Goal: Information Seeking & Learning: Find specific fact

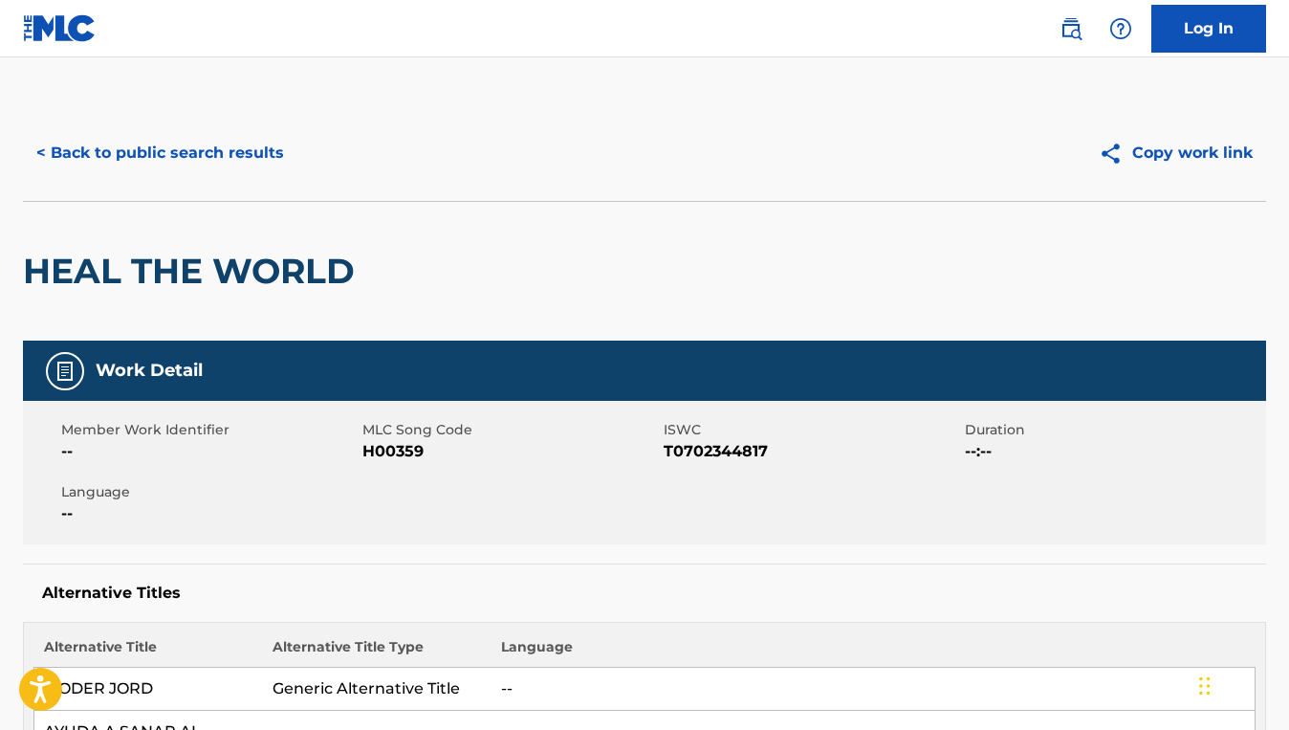
click at [246, 175] on button "< Back to public search results" at bounding box center [160, 153] width 275 height 48
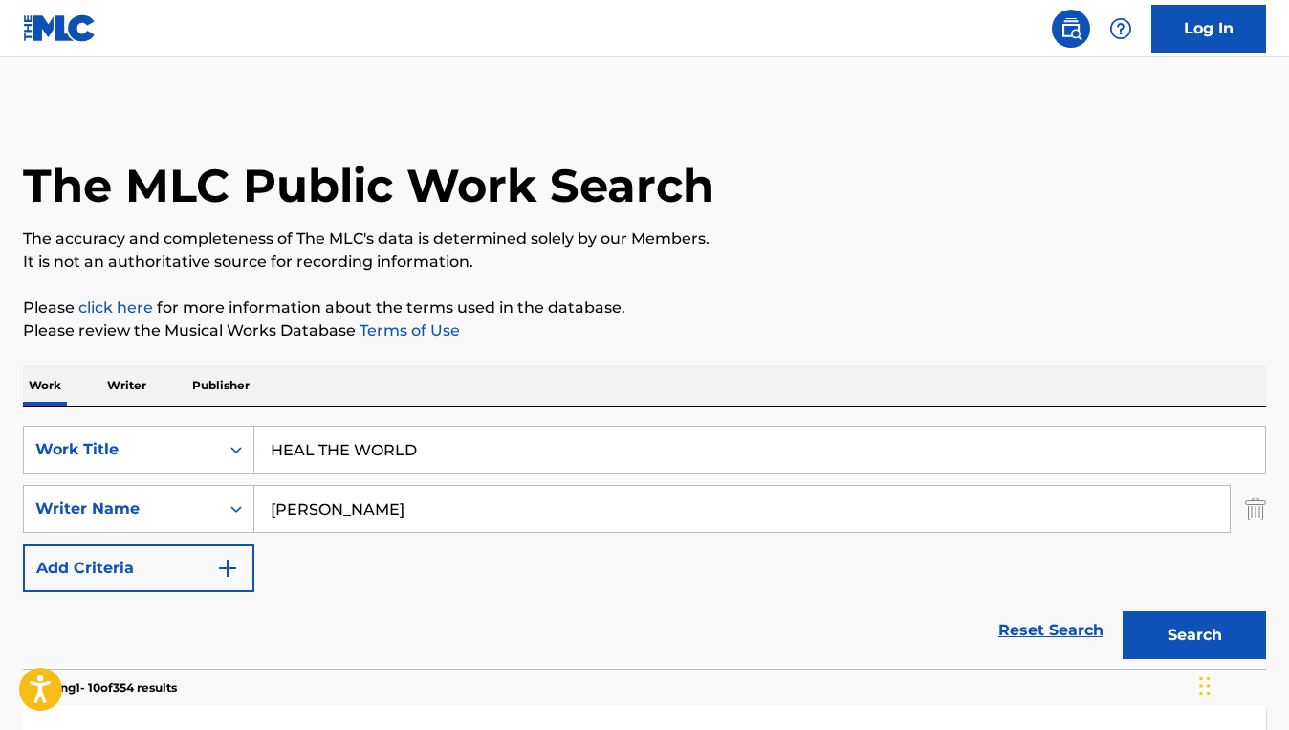
scroll to position [279, 0]
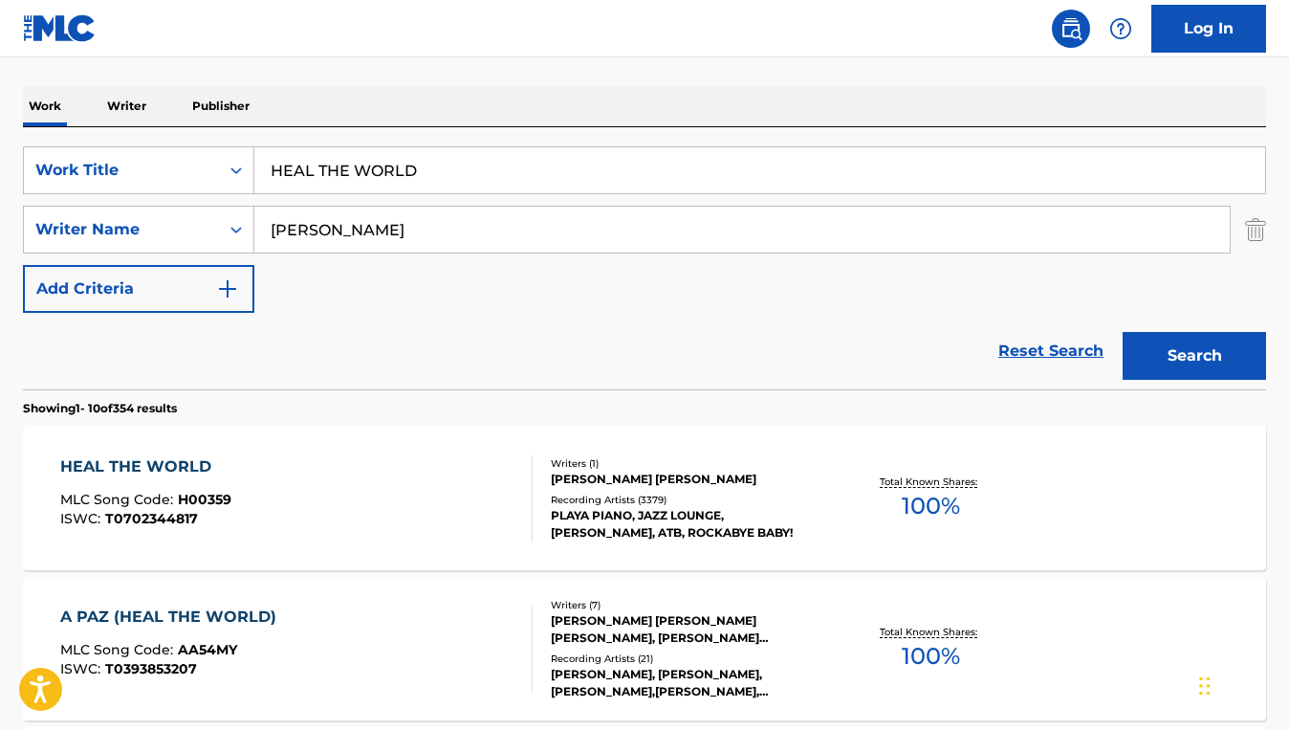
drag, startPoint x: 439, startPoint y: 175, endPoint x: 268, endPoint y: 164, distance: 171.6
click at [268, 164] on input "HEAL THE WORLD" at bounding box center [759, 170] width 1011 height 46
paste input "TIMES ARE HARD FOR DREAMERS"
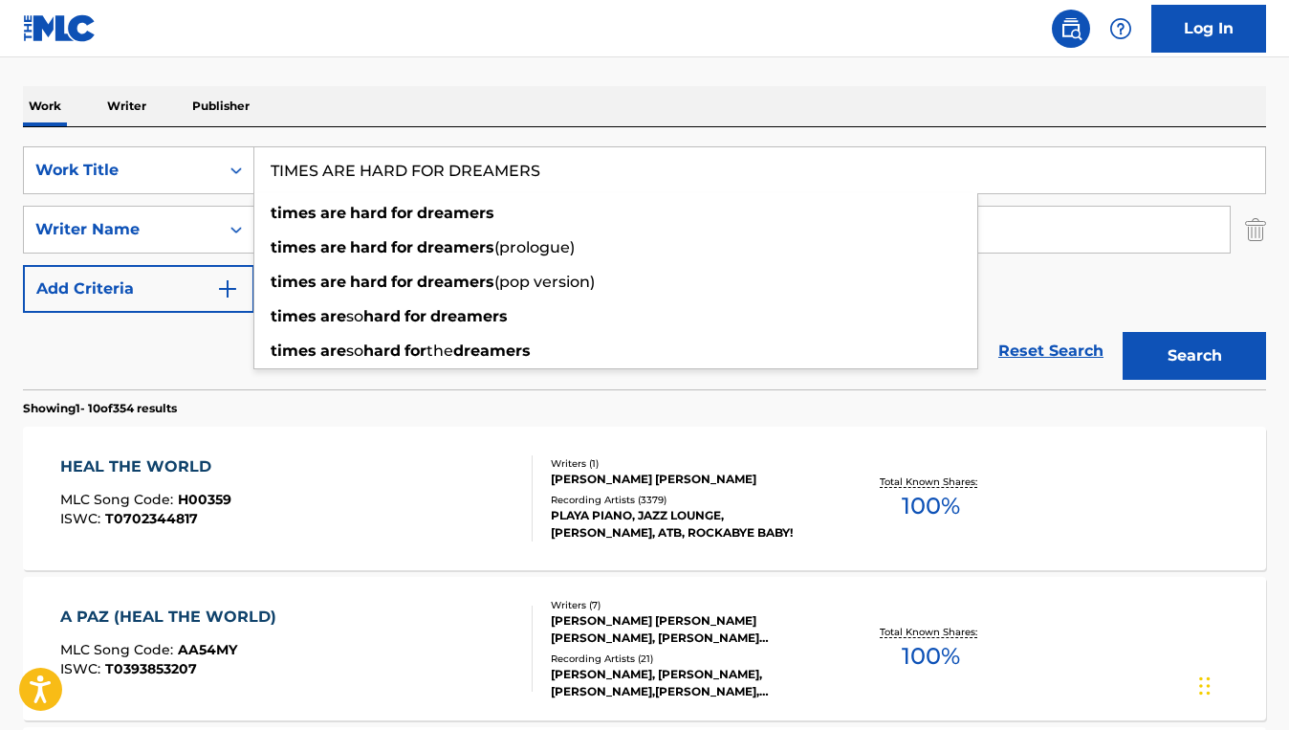
type input "TIMES ARE HARD FOR DREAMERS"
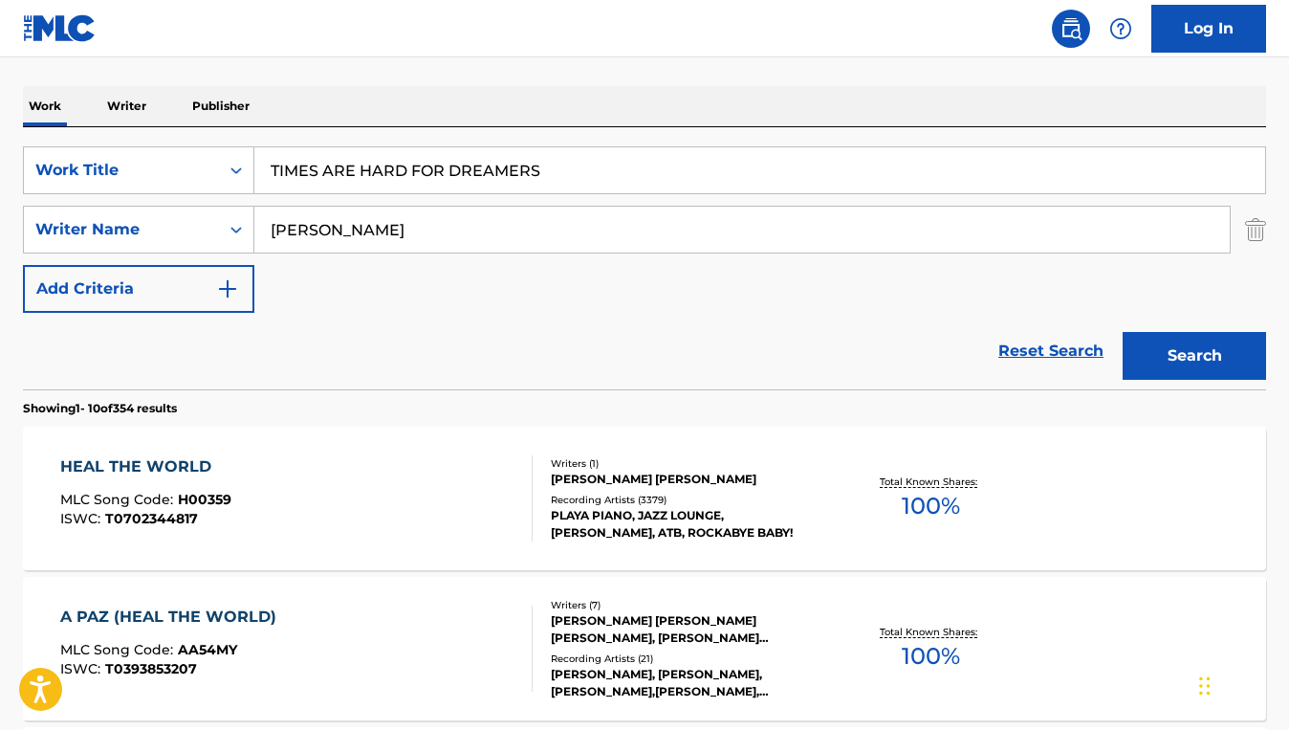
click at [231, 375] on div "Reset Search Search" at bounding box center [644, 351] width 1243 height 77
drag, startPoint x: 435, startPoint y: 232, endPoint x: 230, endPoint y: 232, distance: 205.6
click at [230, 232] on div "SearchWithCriteriaaade9340-cfcd-4d7e-95f4-f1621267b332 Writer Name [PERSON_NAME]" at bounding box center [644, 230] width 1243 height 48
paste input "[PERSON_NAME]"
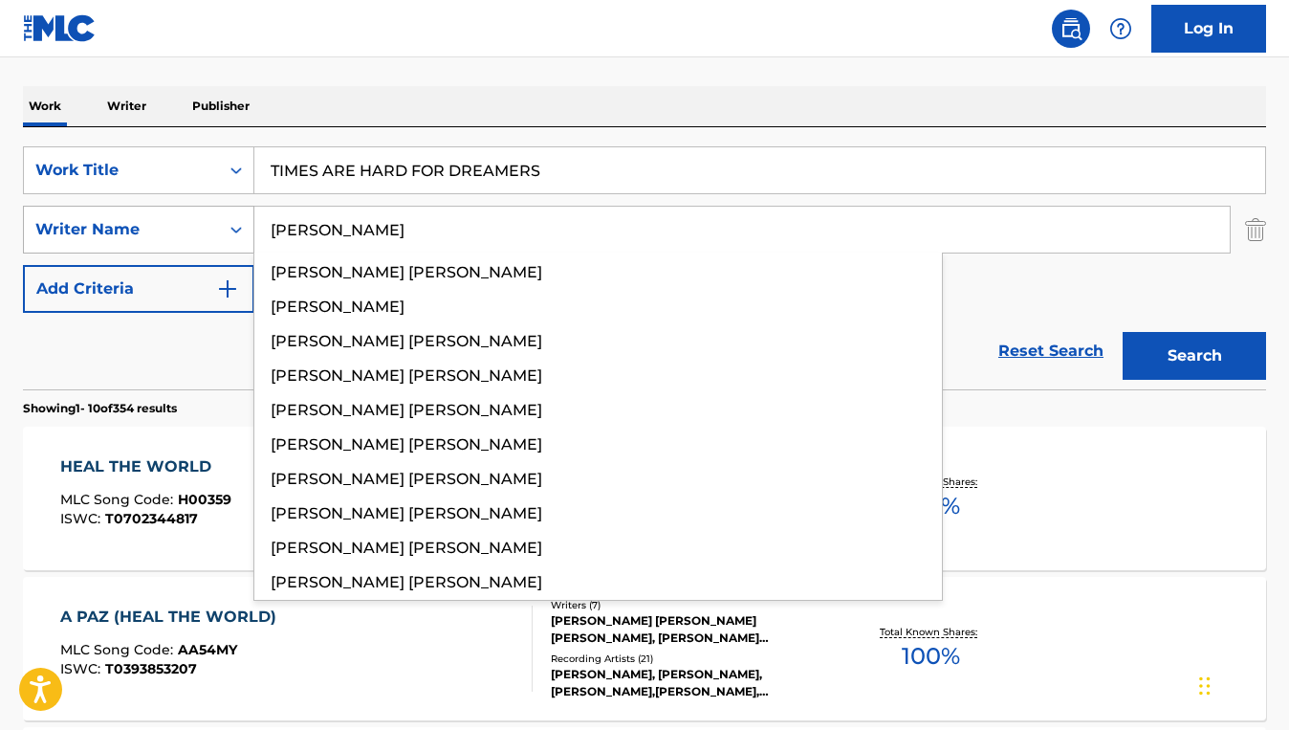
type input "[PERSON_NAME]"
click at [1123, 332] on button "Search" at bounding box center [1194, 356] width 143 height 48
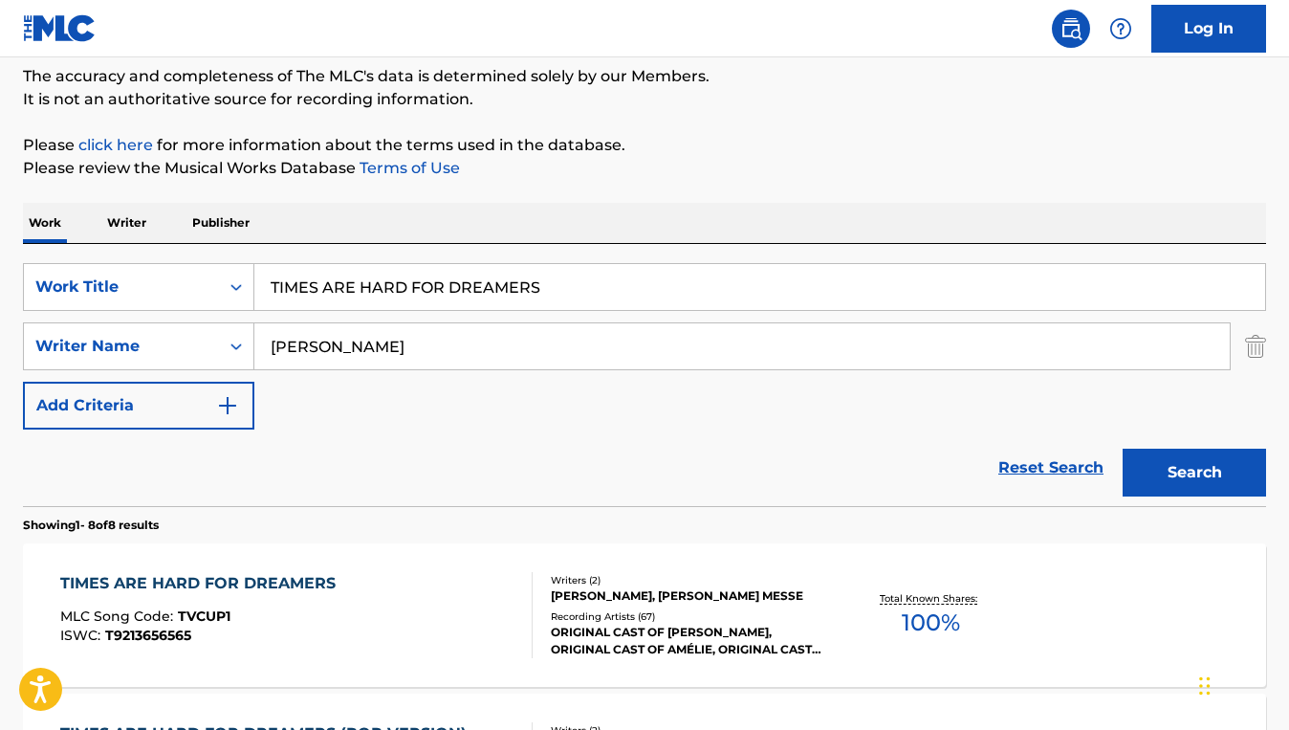
click at [223, 456] on div "Reset Search Search" at bounding box center [644, 467] width 1243 height 77
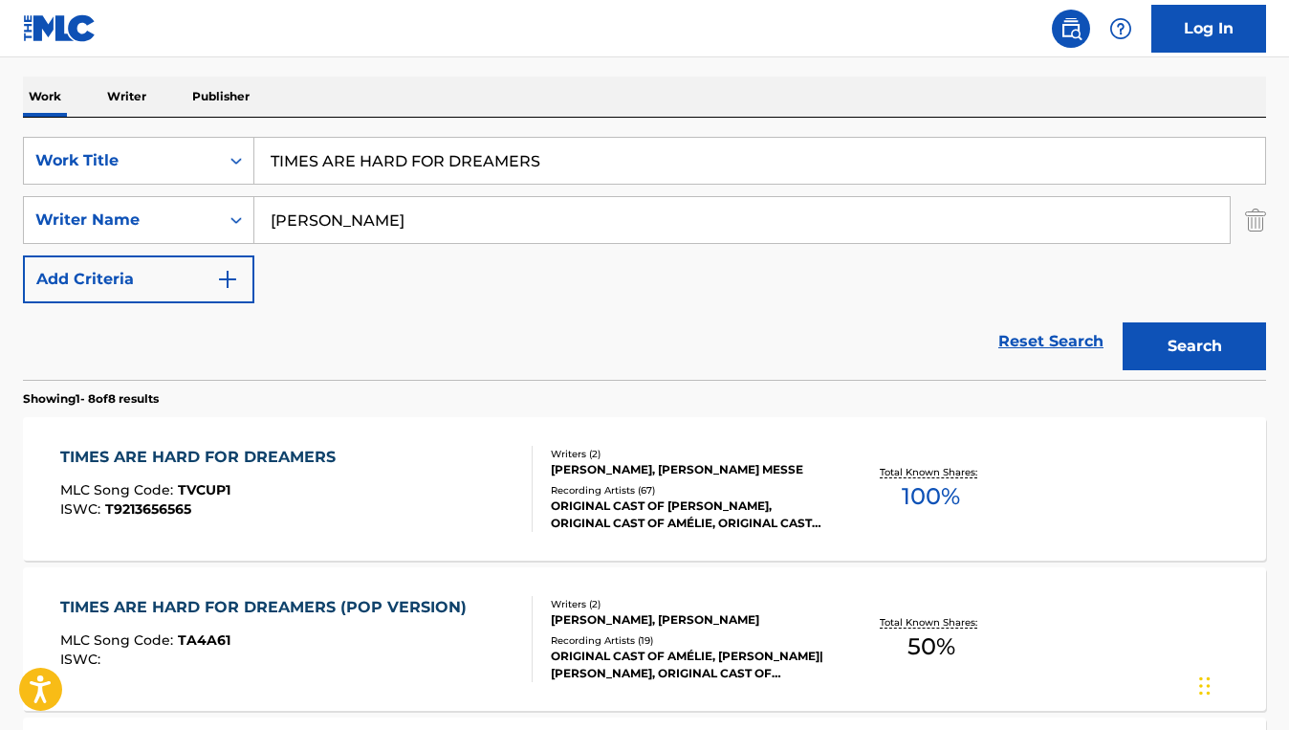
scroll to position [296, 0]
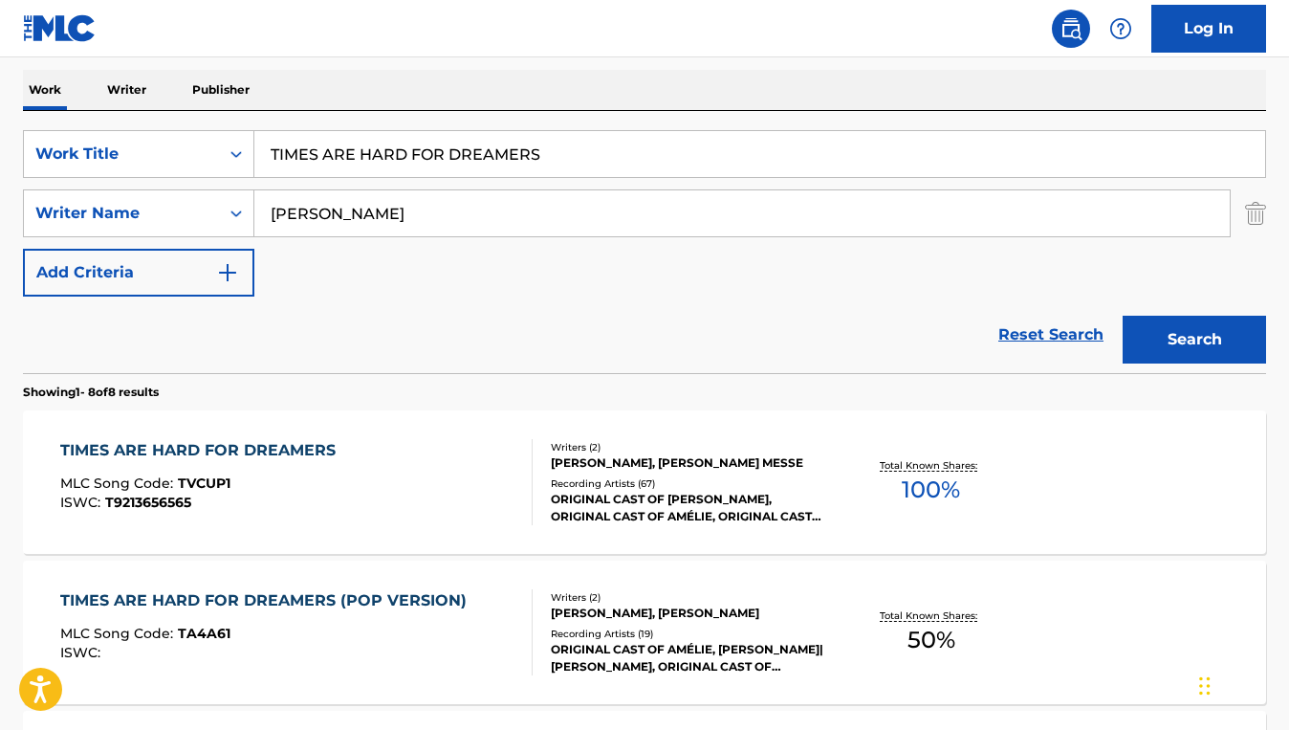
click at [310, 500] on div "ISWC : T9213656565" at bounding box center [202, 502] width 285 height 14
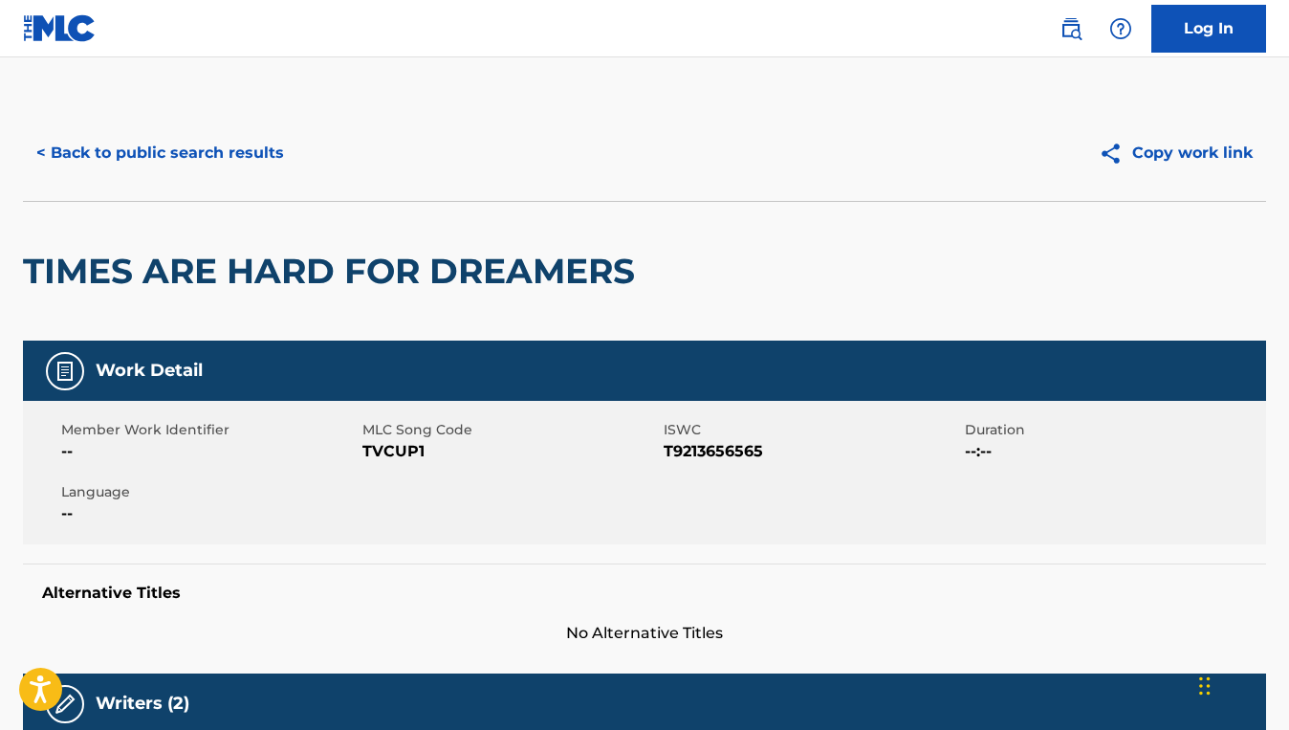
click at [226, 166] on button "< Back to public search results" at bounding box center [160, 153] width 275 height 48
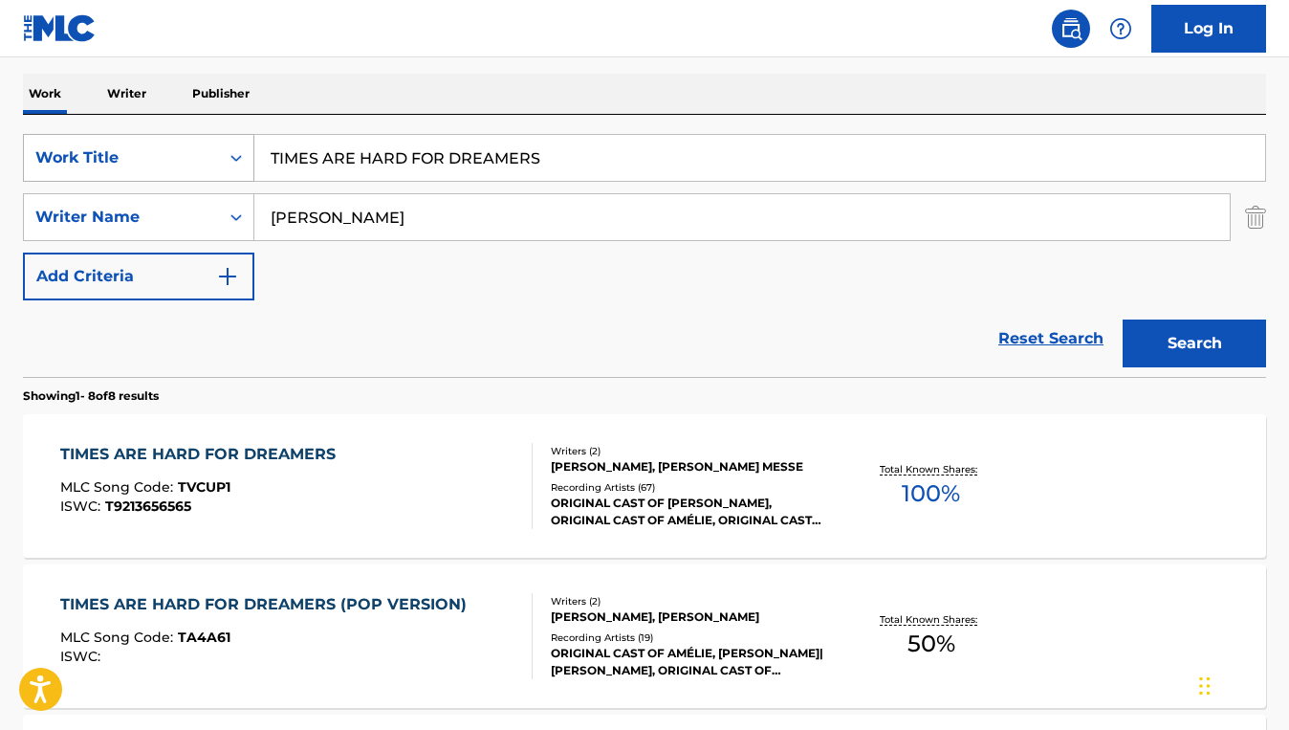
drag, startPoint x: 557, startPoint y: 166, endPoint x: 253, endPoint y: 150, distance: 303.6
click at [253, 150] on div "SearchWithCriteriad22842a3-380b-4d93-b98d-482a501ed567 Work Title TIMES ARE HAR…" at bounding box center [644, 158] width 1243 height 48
paste input "FANTASY"
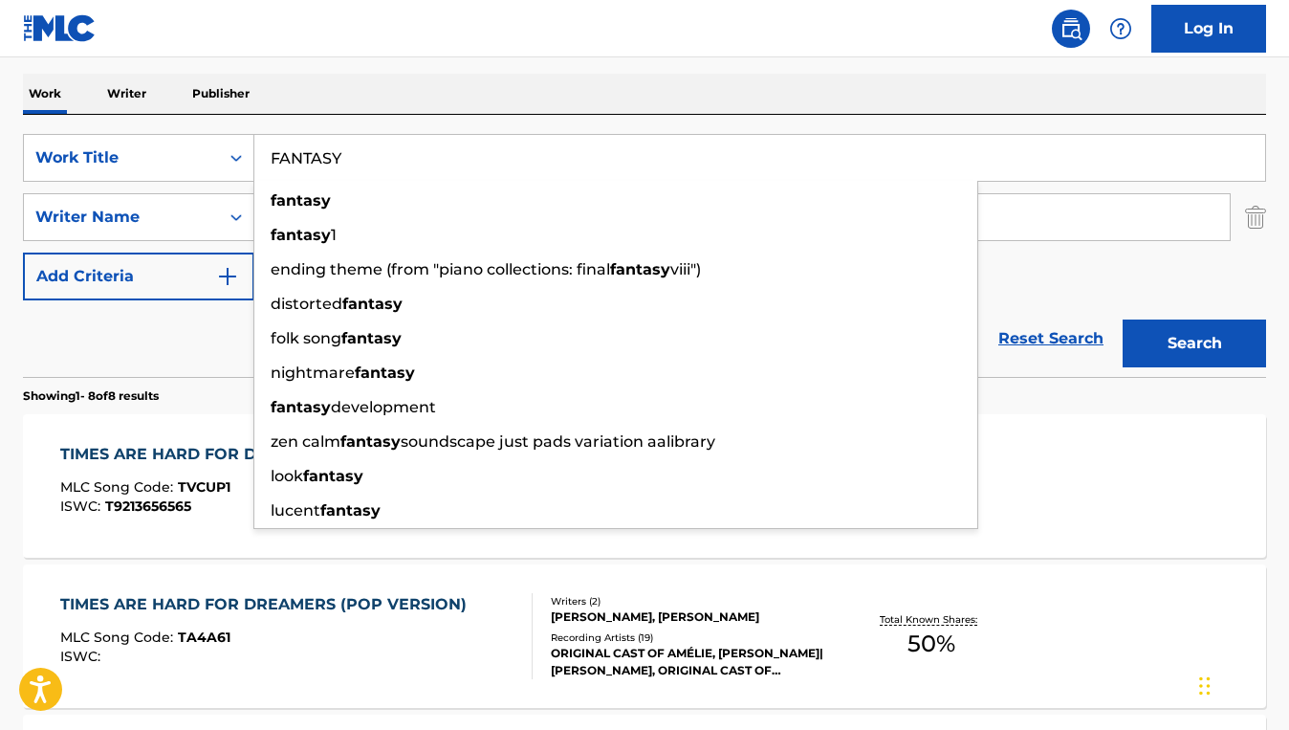
type input "FANTASY"
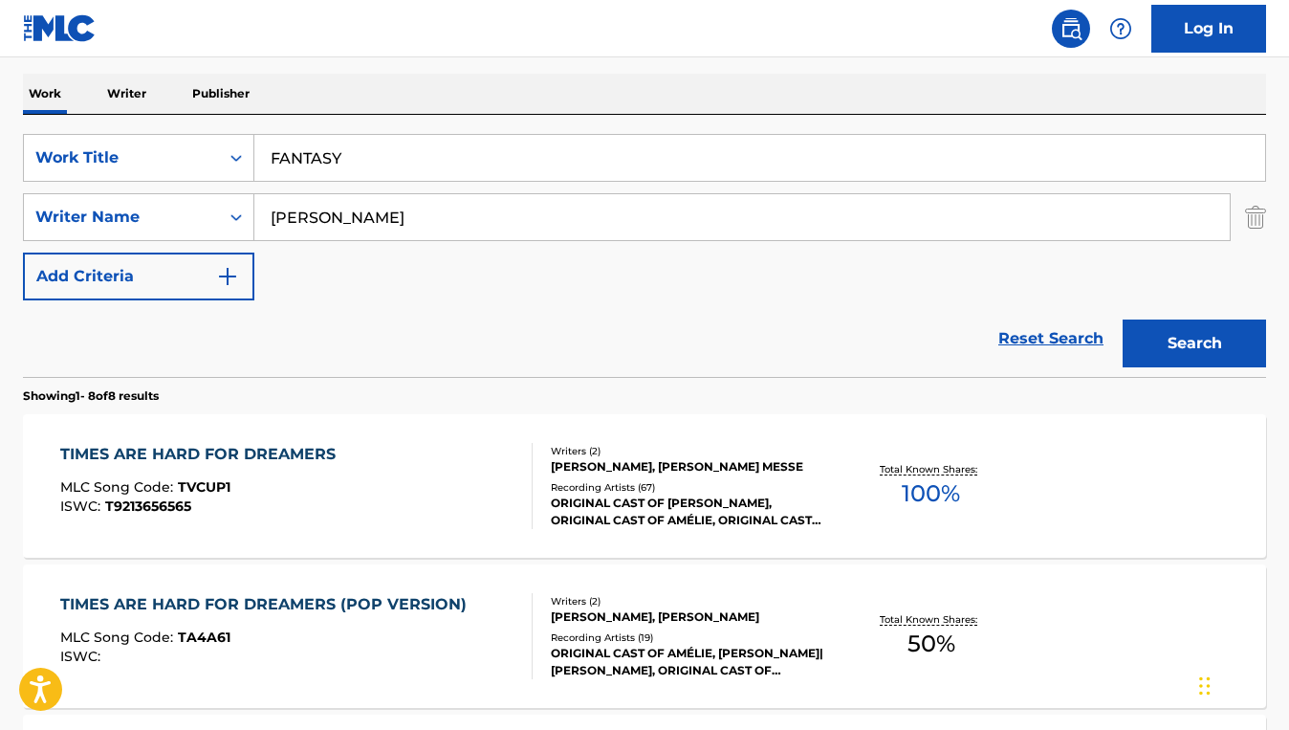
click at [201, 371] on div "Reset Search Search" at bounding box center [644, 338] width 1243 height 77
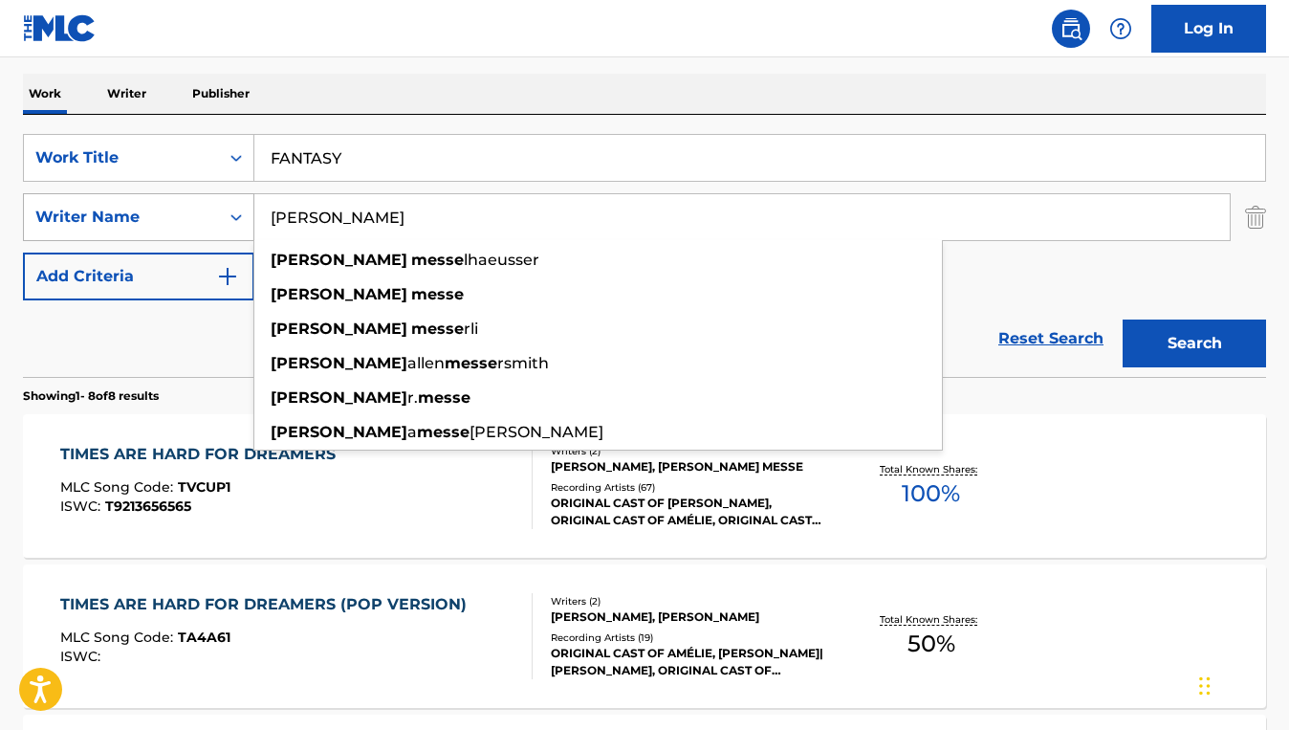
drag, startPoint x: 419, startPoint y: 219, endPoint x: 250, endPoint y: 199, distance: 170.5
click at [250, 199] on div "SearchWithCriteriaaade9340-cfcd-4d7e-95f4-f1621267b332 Writer Name [PERSON_NAME…" at bounding box center [644, 217] width 1243 height 48
paste input "[PERSON_NAME]"
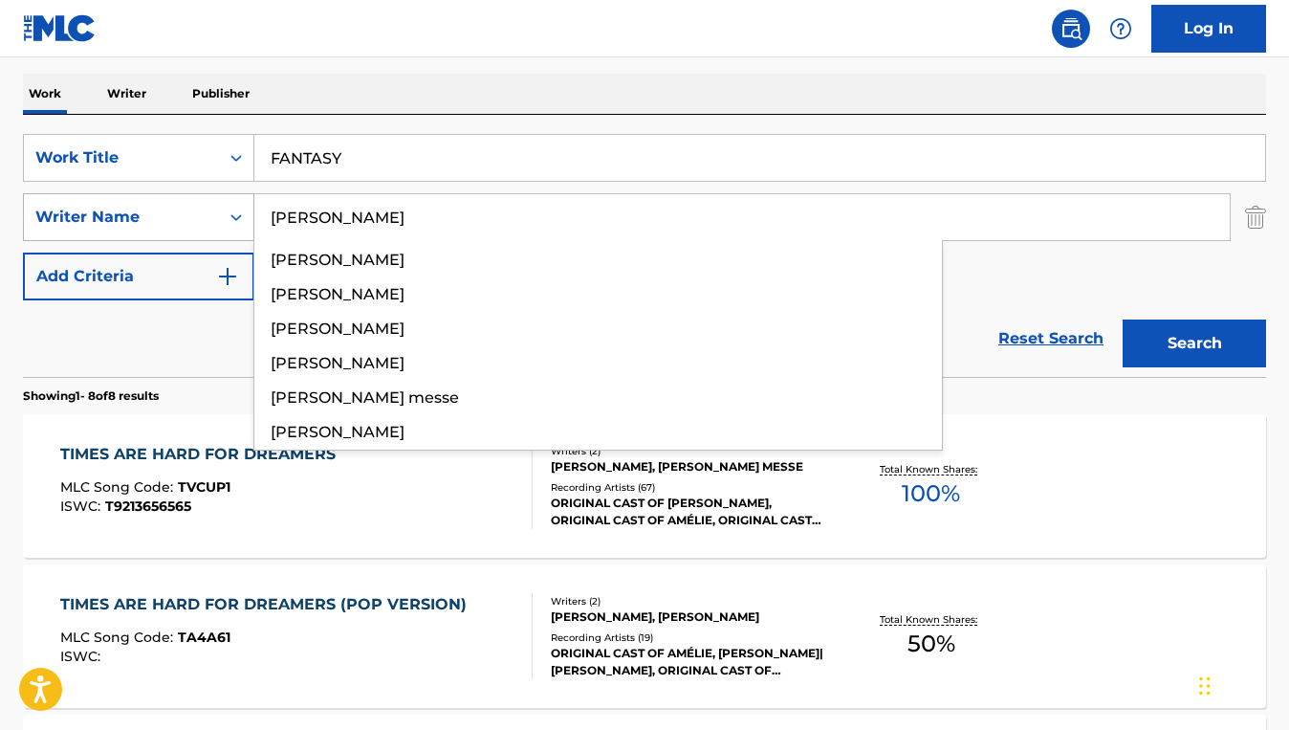
type input "[PERSON_NAME]"
click at [1123, 319] on button "Search" at bounding box center [1194, 343] width 143 height 48
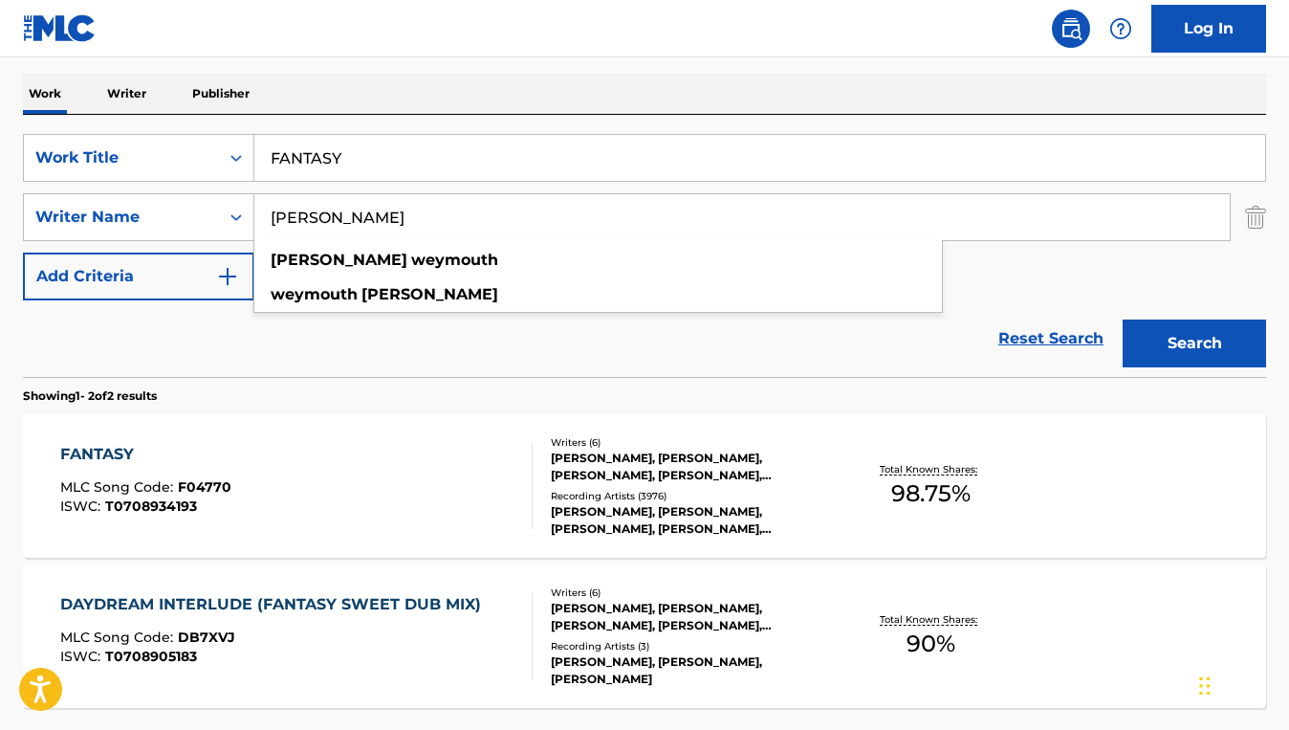
click at [579, 364] on div "Reset Search Search" at bounding box center [644, 338] width 1243 height 77
click at [400, 470] on div "FANTASY MLC Song Code : F04770 ISWC : T0708934193" at bounding box center [296, 486] width 473 height 86
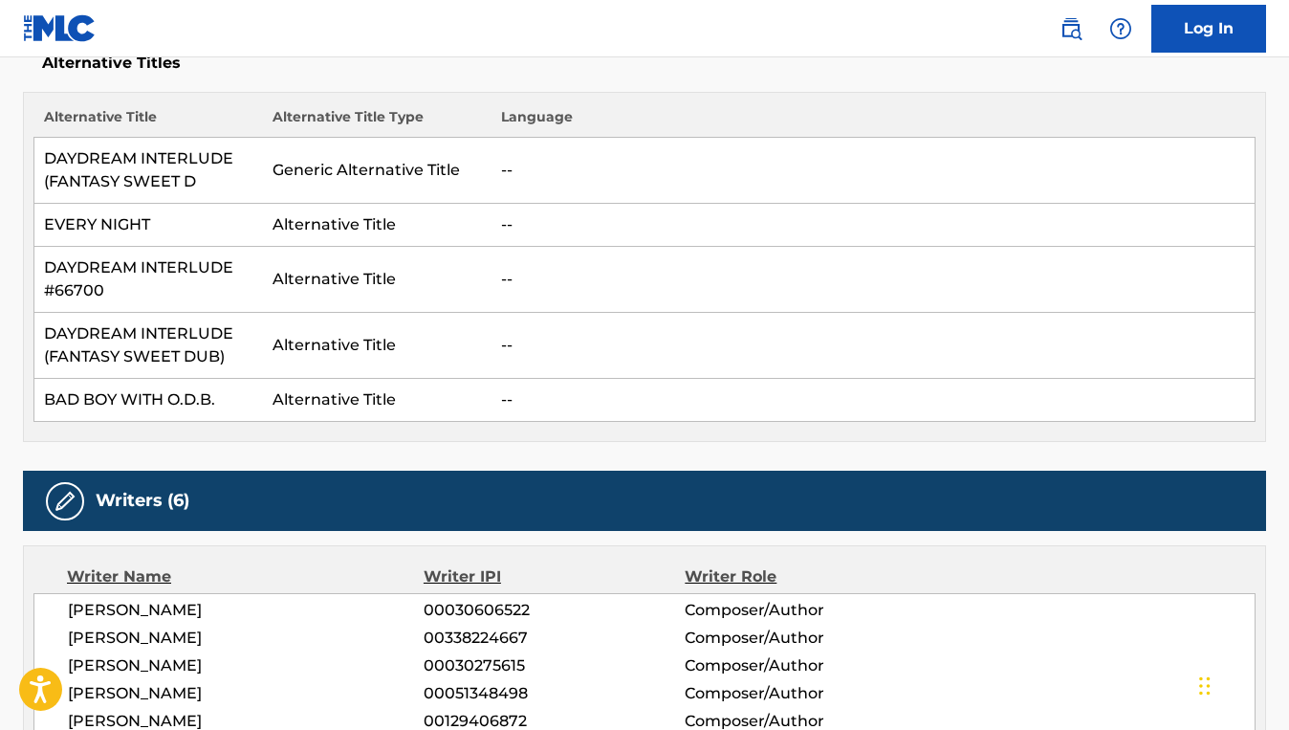
scroll to position [481, 0]
